Goal: Transaction & Acquisition: Purchase product/service

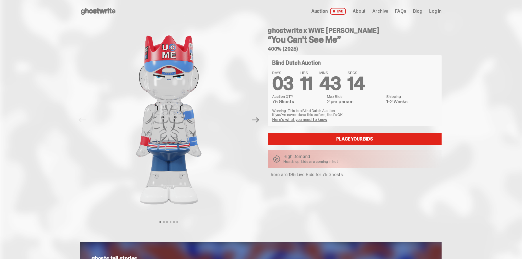
click at [298, 120] on link "Here's what you need to know" at bounding box center [299, 119] width 55 height 5
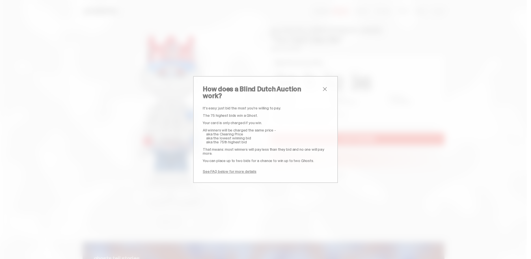
click at [227, 169] on link "See FAQ below for more details" at bounding box center [230, 171] width 54 height 5
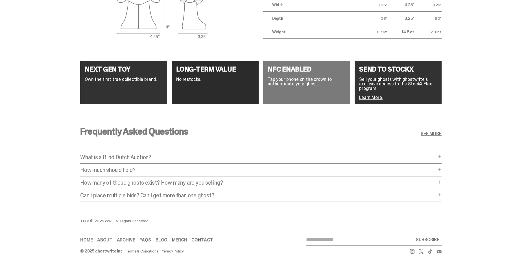
scroll to position [1033, 0]
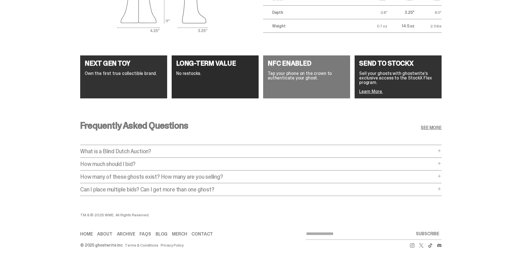
click at [148, 148] on p "What is a Blind Dutch Auction?" at bounding box center [258, 151] width 356 height 6
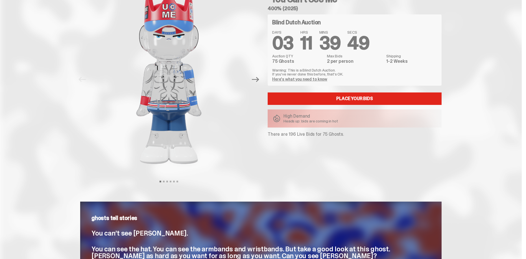
scroll to position [0, 0]
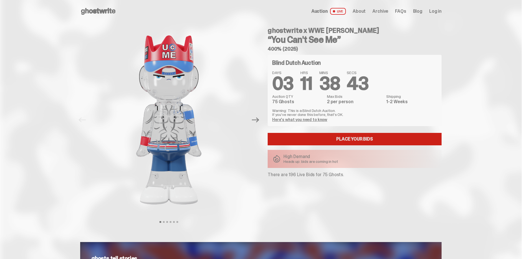
click at [355, 139] on link "Place your Bids" at bounding box center [355, 139] width 174 height 12
